Goal: Task Accomplishment & Management: Manage account settings

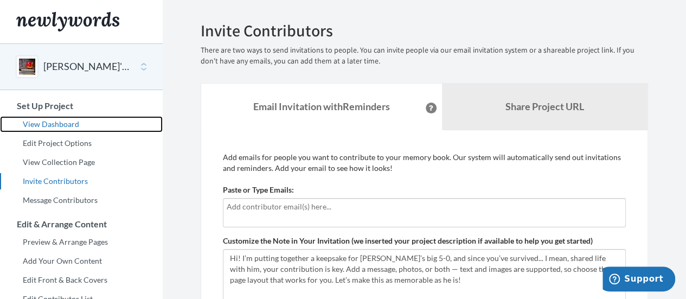
click at [65, 124] on link "View Dashboard" at bounding box center [81, 124] width 163 height 16
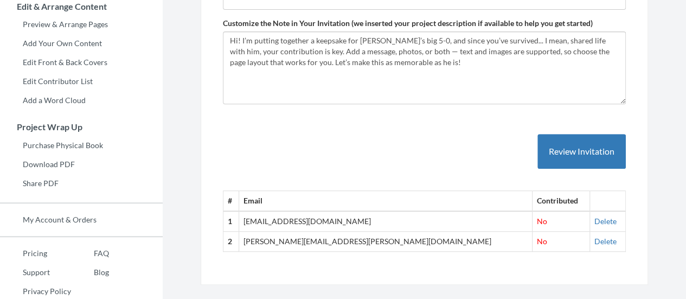
scroll to position [218, 0]
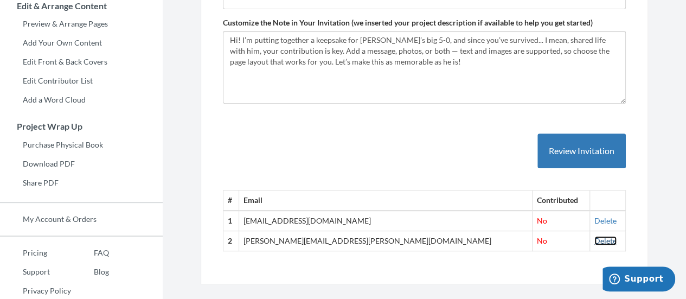
click at [595, 237] on link "Delete" at bounding box center [606, 240] width 22 height 9
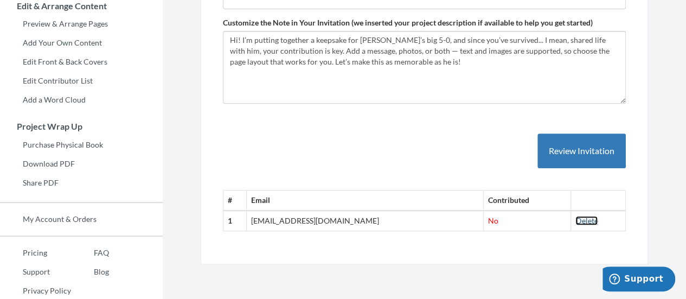
click at [576, 220] on link "Delete" at bounding box center [587, 220] width 22 height 9
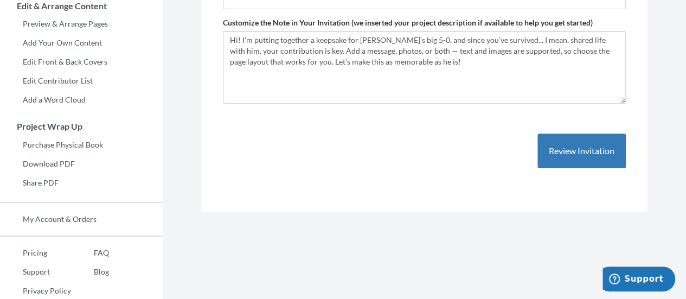
click at [360, 134] on div "Add emails for people you want to contribute to your memory book. Our system wi…" at bounding box center [424, 62] width 403 height 257
click at [410, 225] on section "Emails have been sent! Invite Contributors There are two ways to send invitatio…" at bounding box center [424, 51] width 523 height 539
click at [340, 169] on div "Add emails for people you want to contribute to your memory book. Our system wi…" at bounding box center [424, 62] width 403 height 257
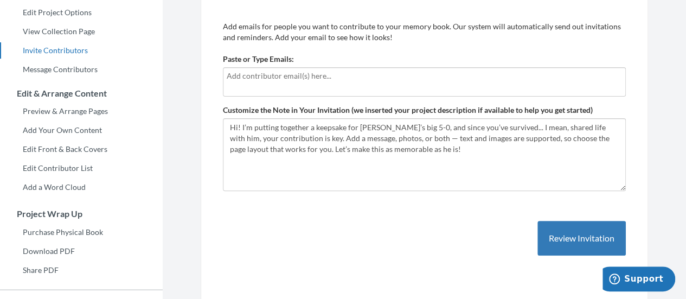
scroll to position [130, 0]
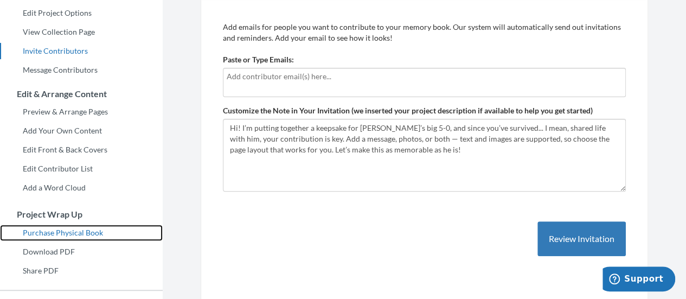
click at [97, 225] on link "Purchase Physical Book" at bounding box center [81, 233] width 163 height 16
